Goal: Information Seeking & Learning: Check status

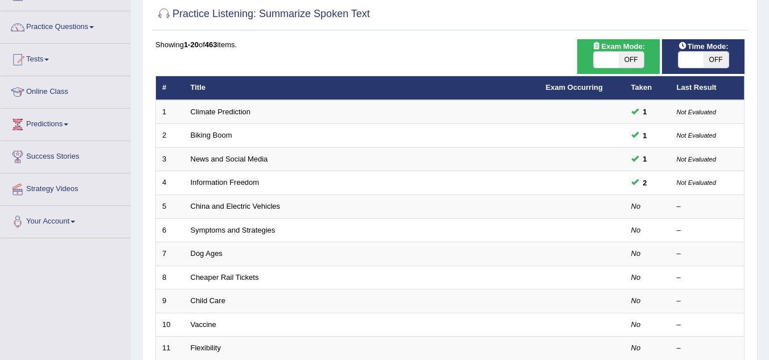
scroll to position [114, 0]
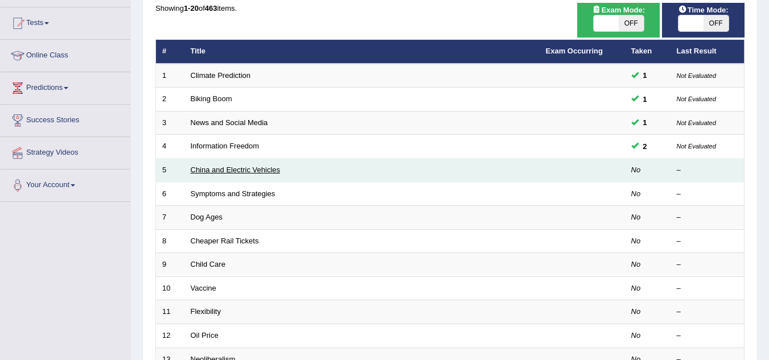
click at [275, 170] on link "China and Electric Vehicles" at bounding box center [236, 170] width 90 height 9
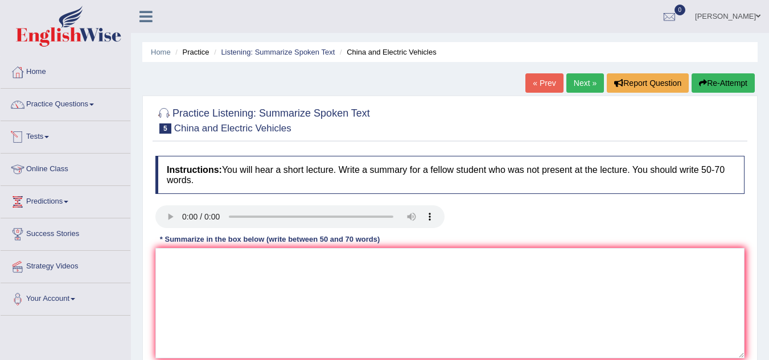
click at [45, 132] on link "Tests" at bounding box center [66, 135] width 130 height 28
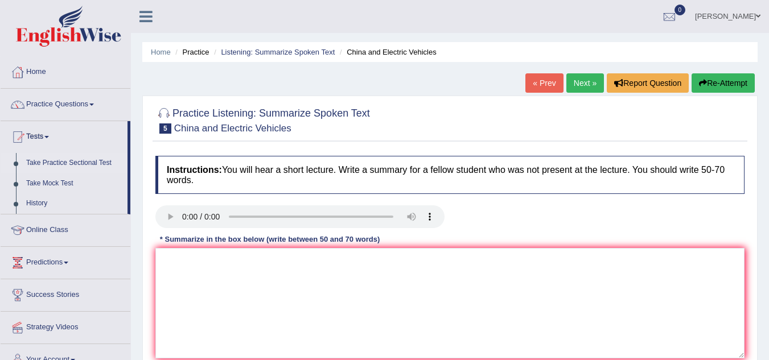
click at [100, 159] on link "Take Practice Sectional Test" at bounding box center [74, 163] width 106 height 20
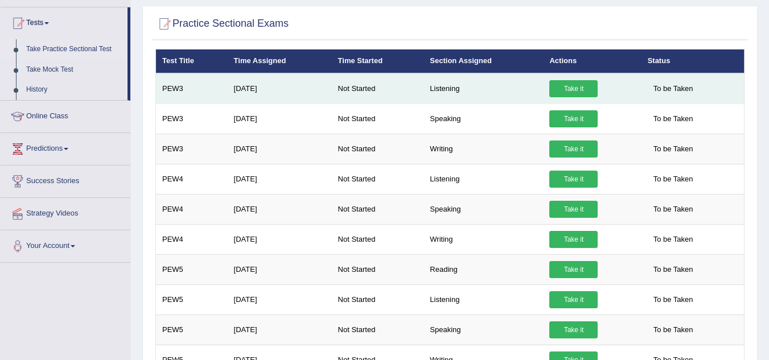
click at [581, 87] on link "Take it" at bounding box center [573, 88] width 48 height 17
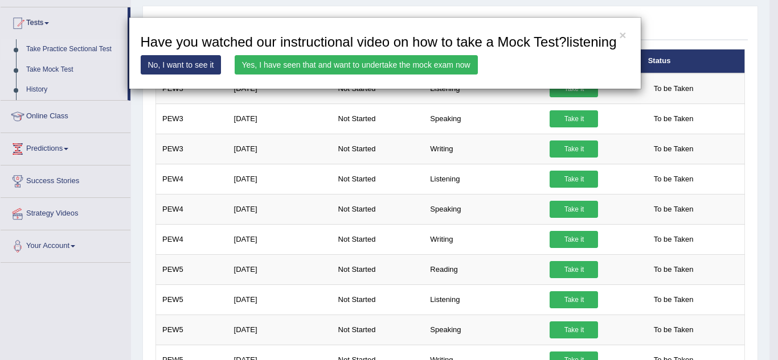
click at [352, 61] on link "Yes, I have seen that and want to undertake the mock exam now" at bounding box center [356, 64] width 243 height 19
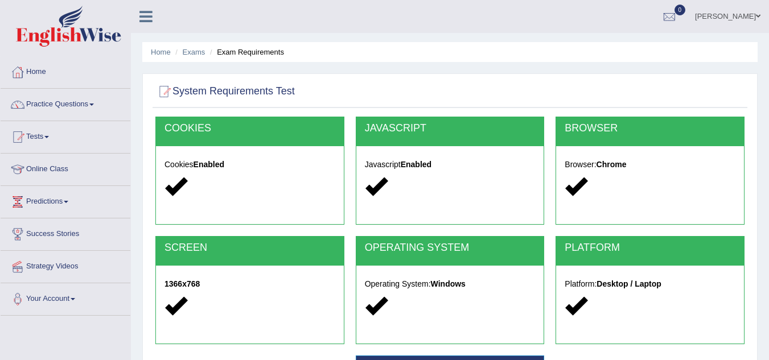
scroll to position [237, 0]
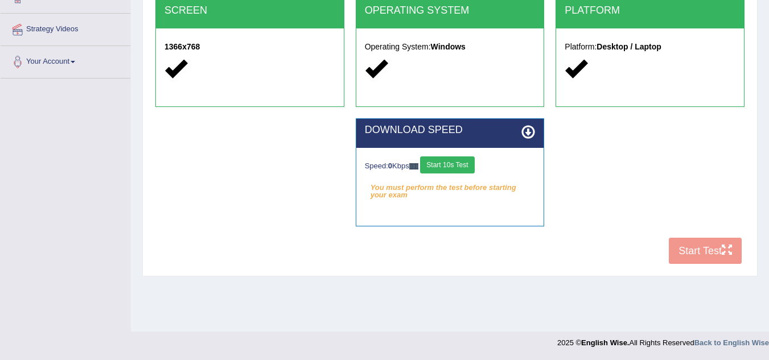
click at [693, 251] on div "COOKIES Cookies Enabled JAVASCRIPT Javascript Enabled BROWSER Browser: Chrome S…" at bounding box center [450, 74] width 595 height 391
click at [459, 170] on button "Start 10s Test" at bounding box center [447, 165] width 54 height 17
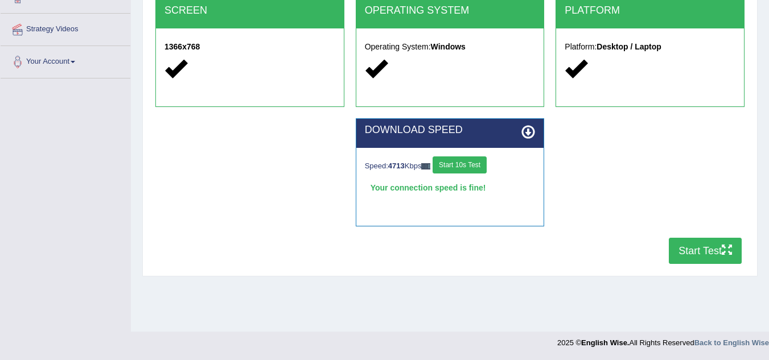
click at [693, 254] on button "Start Test" at bounding box center [705, 251] width 73 height 26
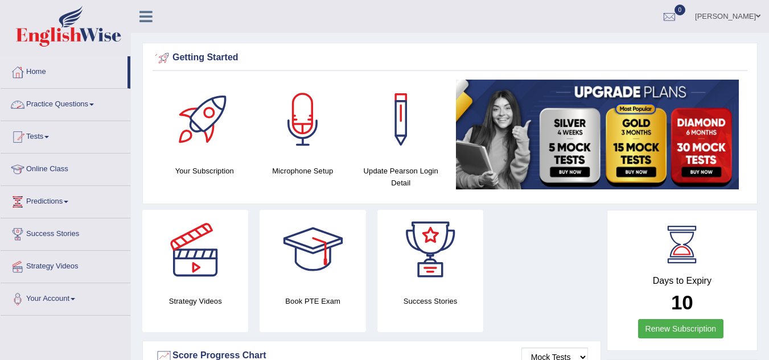
click at [80, 101] on link "Practice Questions" at bounding box center [66, 103] width 130 height 28
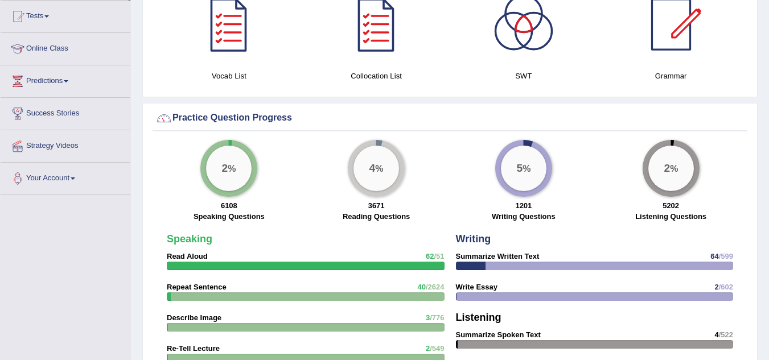
scroll to position [706, 0]
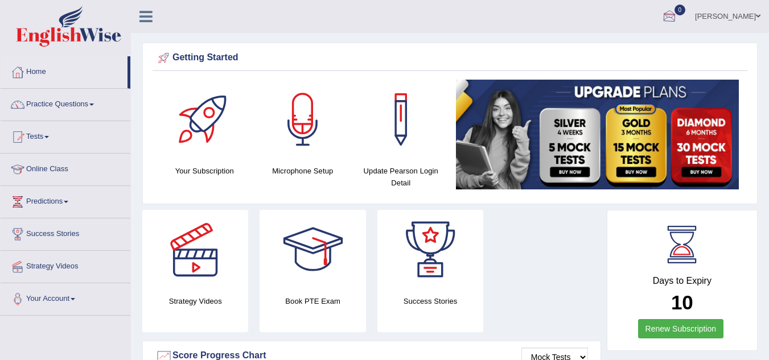
click at [678, 14] on div at bounding box center [669, 17] width 17 height 17
click at [632, 48] on link "See All Alerts" at bounding box center [600, 48] width 63 height 13
click at [678, 16] on div at bounding box center [669, 17] width 17 height 17
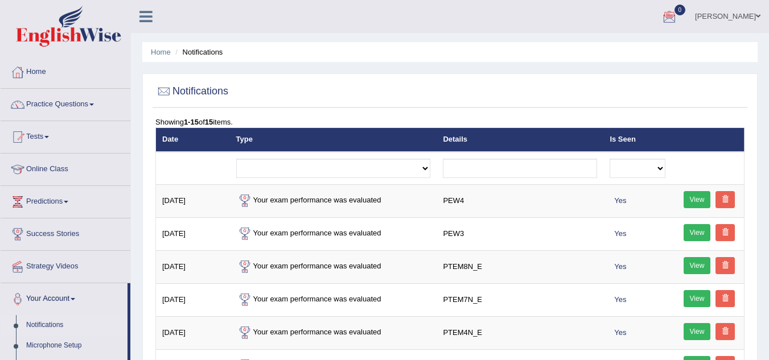
click at [678, 11] on div at bounding box center [669, 17] width 17 height 17
click at [677, 48] on div "See All Alerts" at bounding box center [600, 48] width 151 height 12
click at [678, 16] on div at bounding box center [669, 17] width 17 height 17
click at [765, 13] on link "[PERSON_NAME]" at bounding box center [728, 15] width 83 height 30
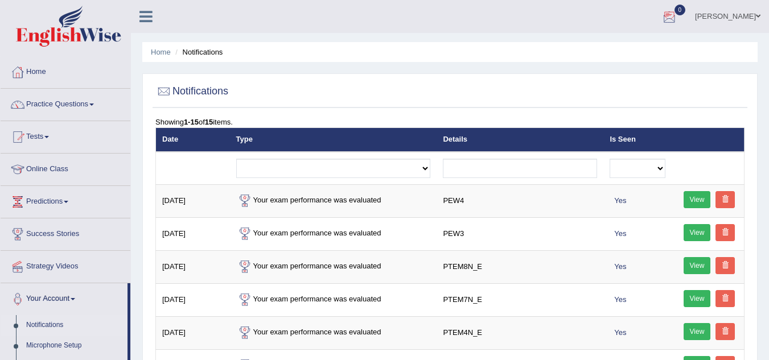
click at [678, 14] on div at bounding box center [669, 17] width 17 height 17
click at [50, 135] on link "Tests" at bounding box center [66, 135] width 130 height 28
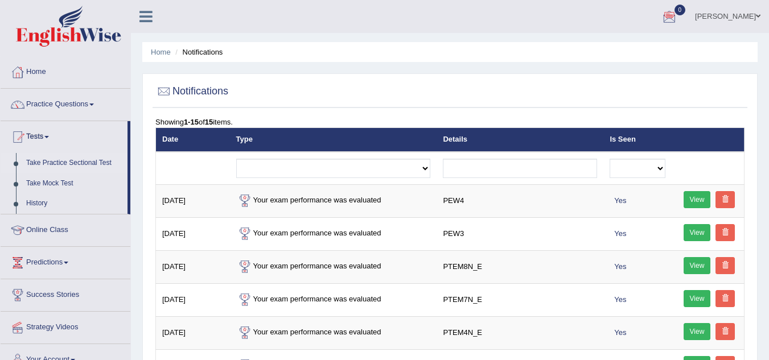
click at [83, 165] on link "Take Practice Sectional Test" at bounding box center [74, 163] width 106 height 20
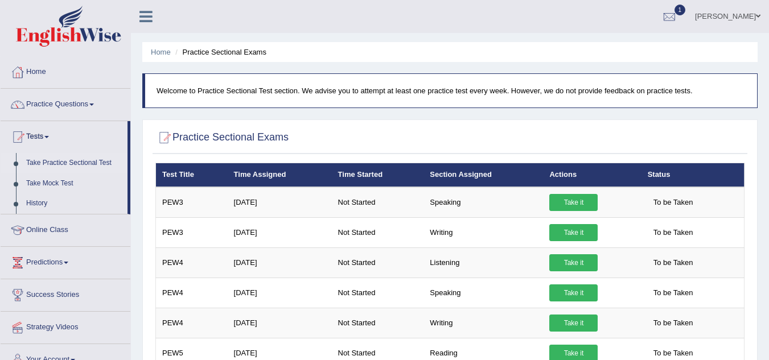
click at [220, 136] on h2 "Practice Sectional Exams" at bounding box center [221, 137] width 133 height 17
click at [678, 11] on div at bounding box center [669, 17] width 17 height 17
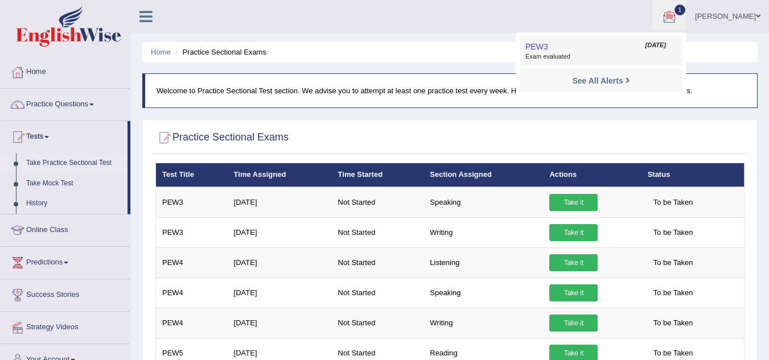
click at [605, 60] on span "Exam evaluated" at bounding box center [600, 56] width 151 height 9
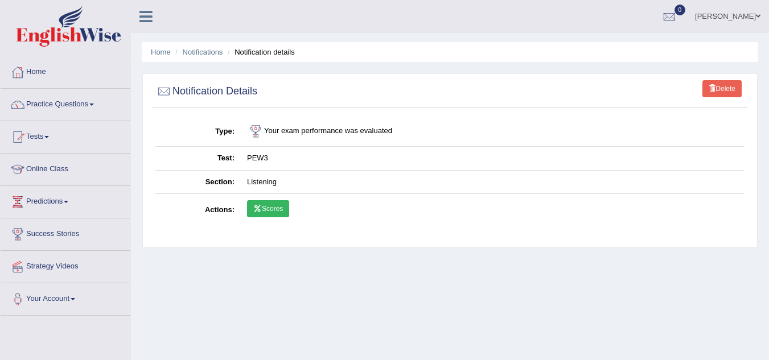
click at [273, 208] on link "Scores" at bounding box center [268, 208] width 42 height 17
click at [35, 73] on link "Home" at bounding box center [66, 70] width 130 height 28
